Goal: Transaction & Acquisition: Purchase product/service

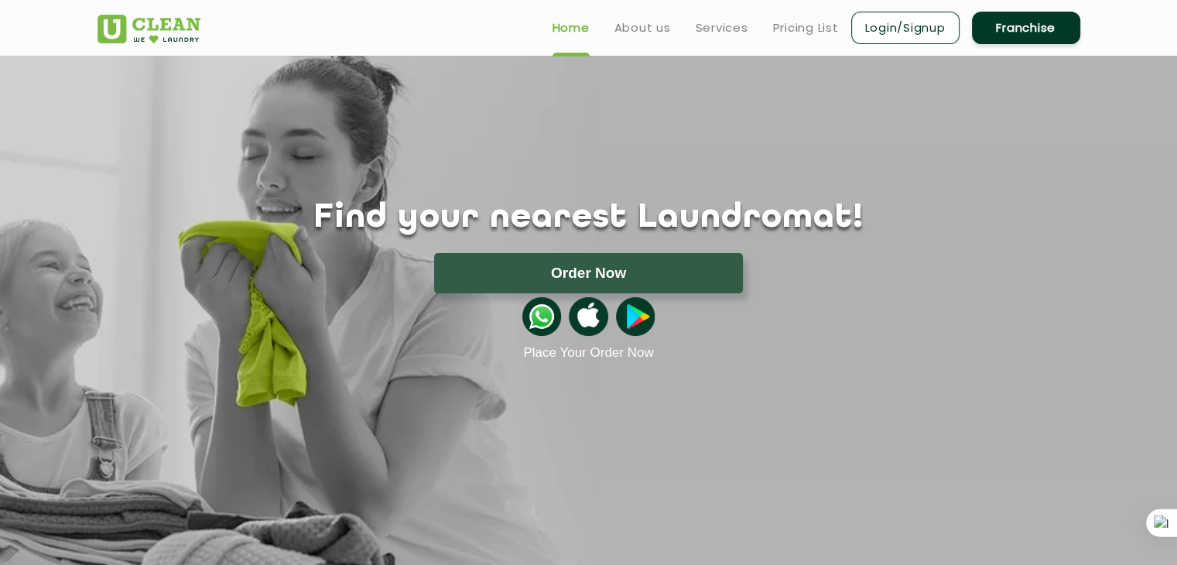
click at [872, 26] on link "Login/Signup" at bounding box center [905, 28] width 108 height 32
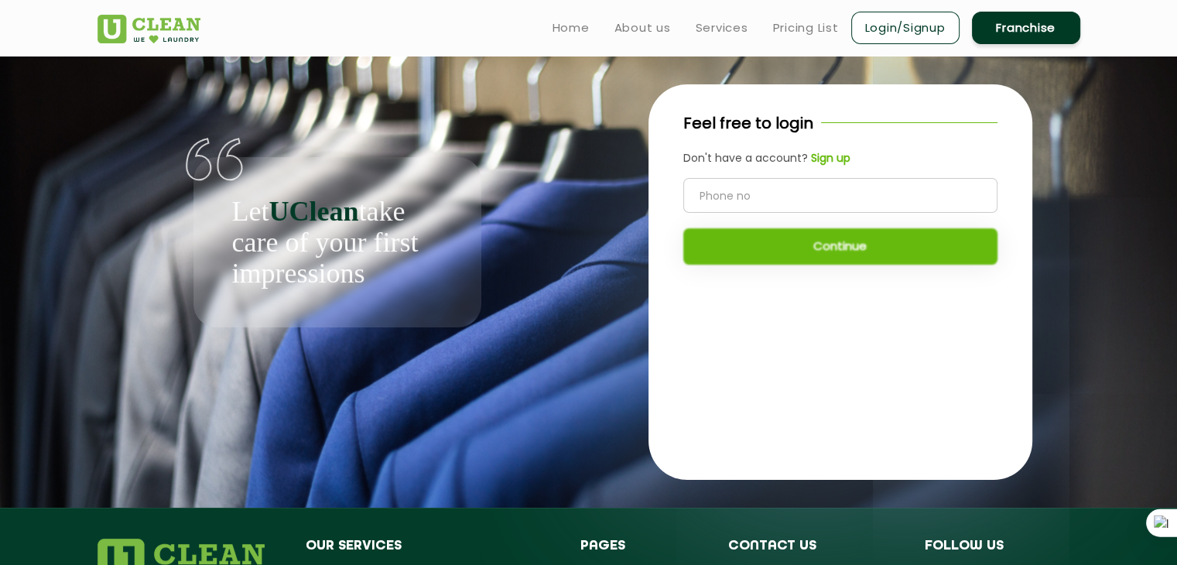
click at [794, 190] on input "tel" at bounding box center [840, 195] width 314 height 35
type input "9061886693"
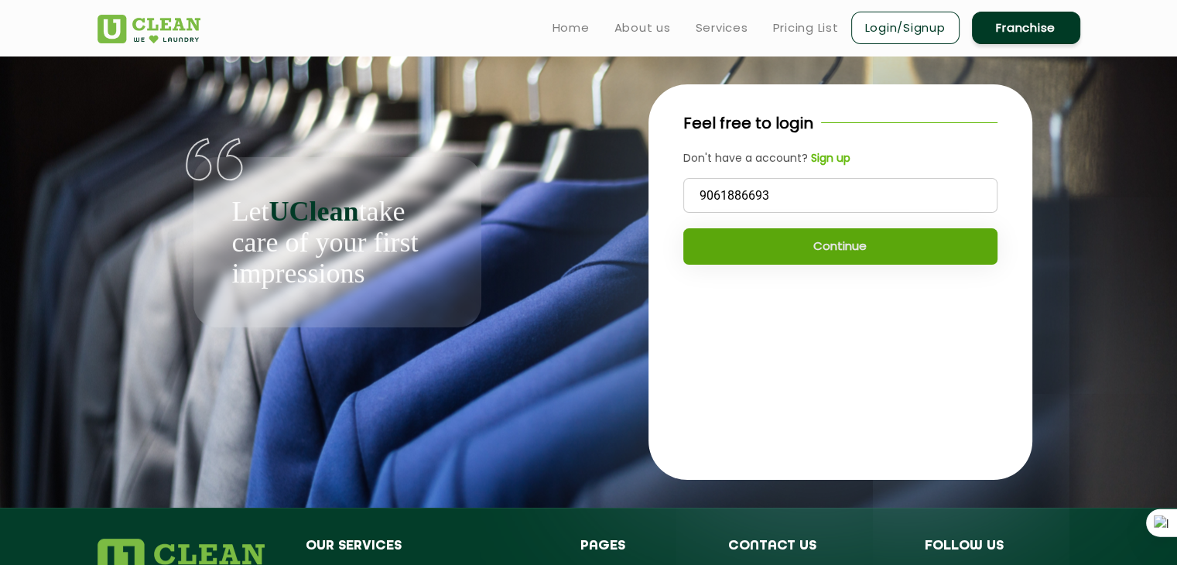
click at [813, 251] on button "Continue" at bounding box center [840, 246] width 314 height 36
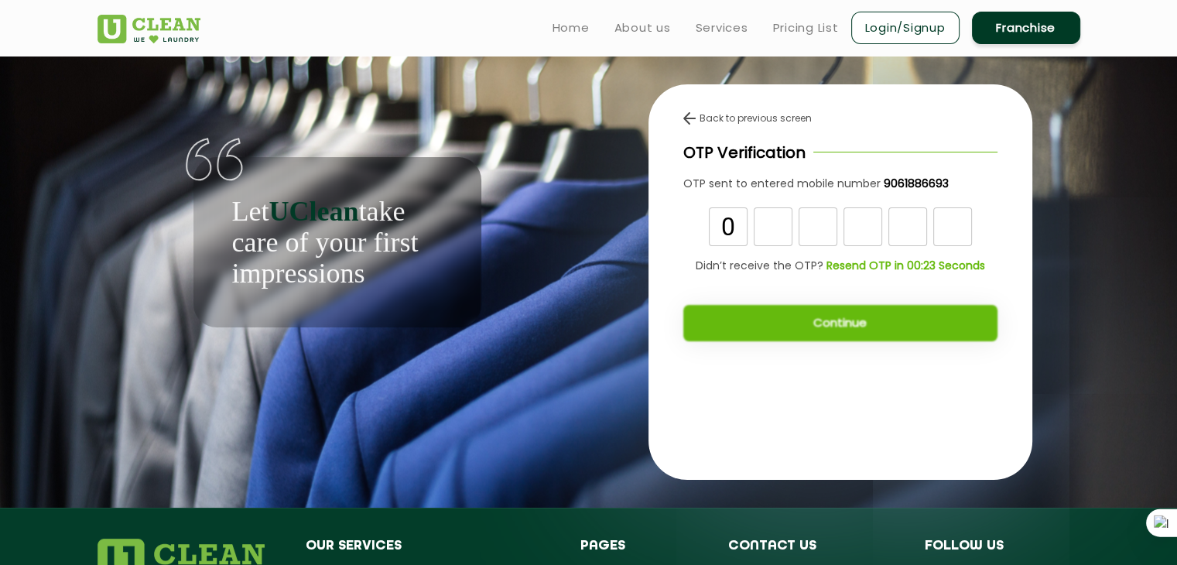
type input "0"
type input "2"
type input "5"
type input "6"
type input "7"
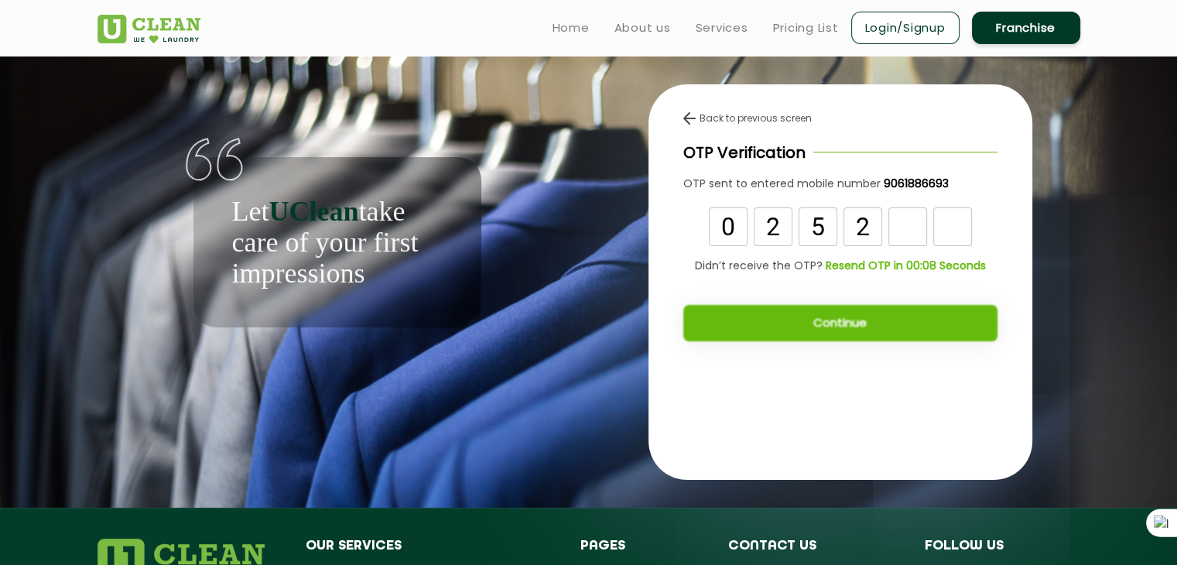
type input "2"
type input "6"
type input "7"
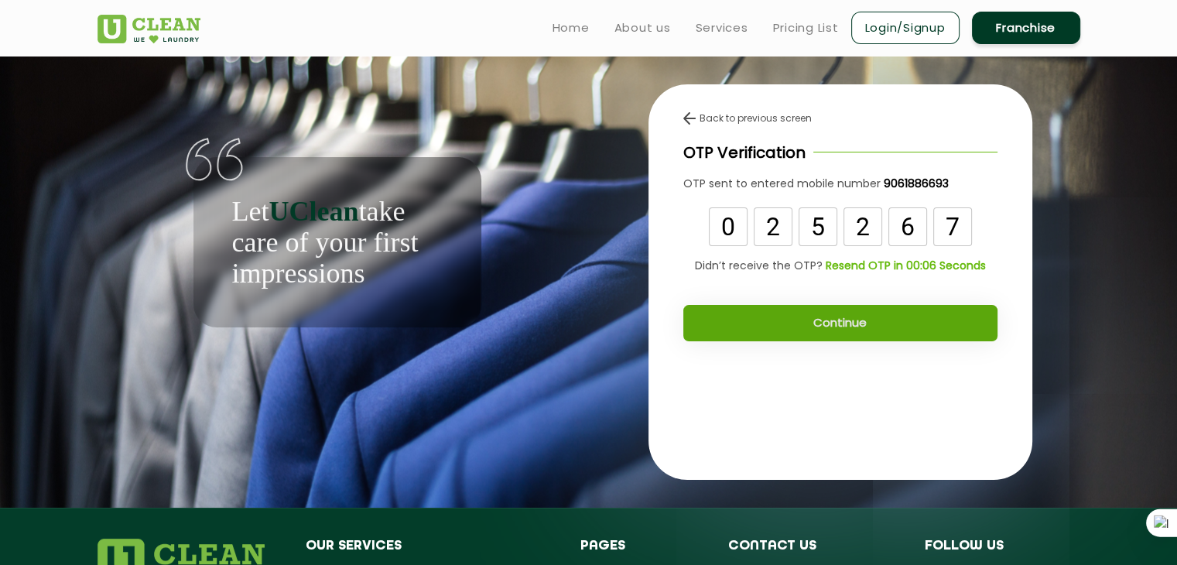
click at [888, 320] on button "Continue" at bounding box center [840, 323] width 314 height 36
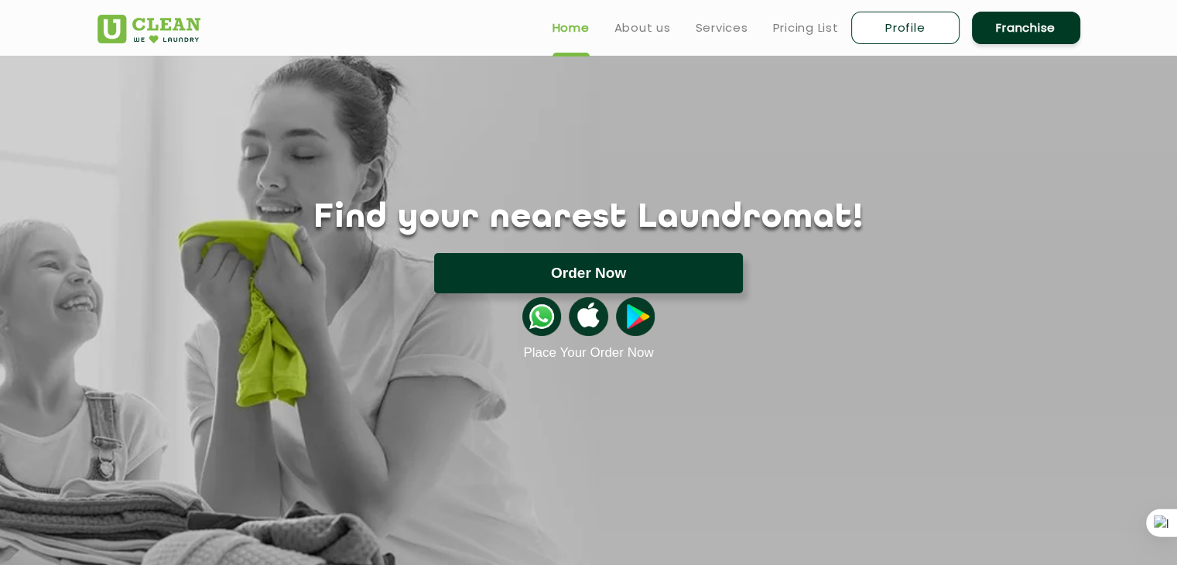
click at [626, 272] on button "Order Now" at bounding box center [588, 273] width 309 height 40
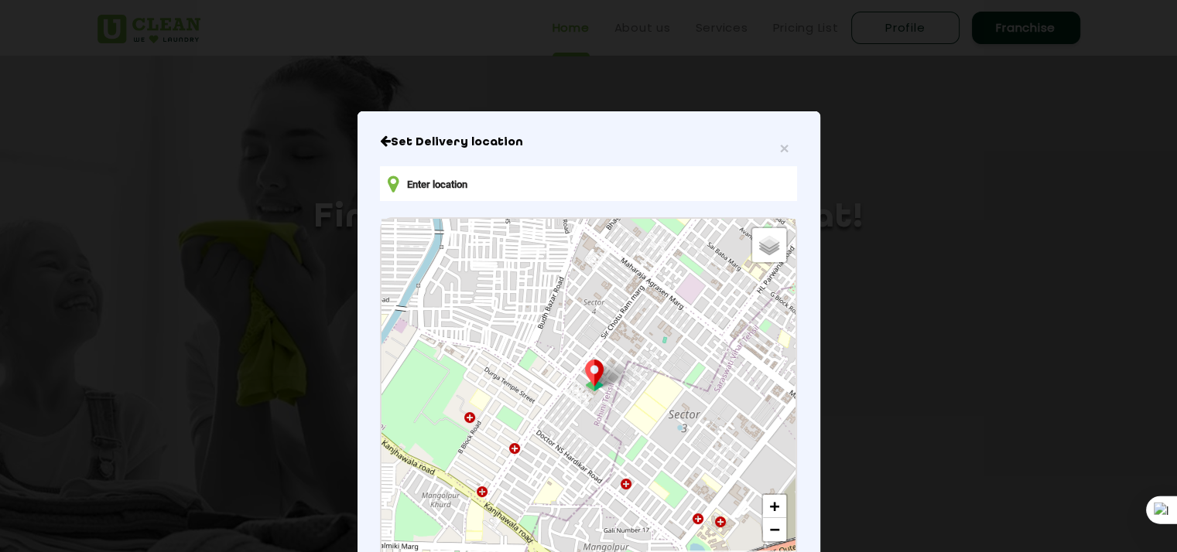
scroll to position [151, 0]
